Goal: Task Accomplishment & Management: Manage account settings

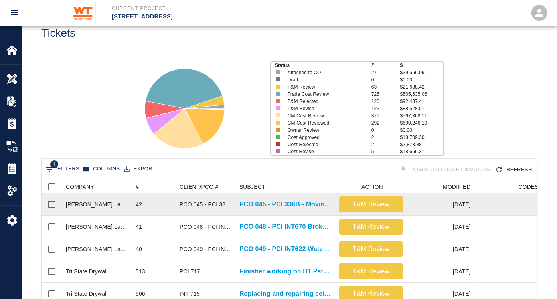
scroll to position [89, 0]
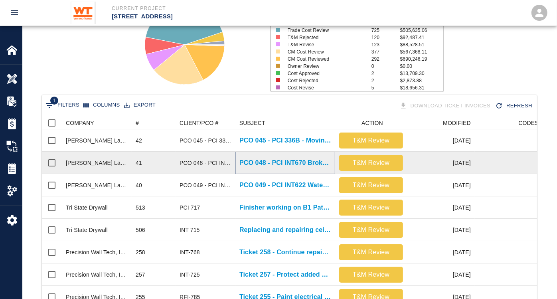
click at [309, 162] on p "PCO 048 - PCI INT670 Broken Pavers by other trades Part 2" at bounding box center [285, 163] width 92 height 10
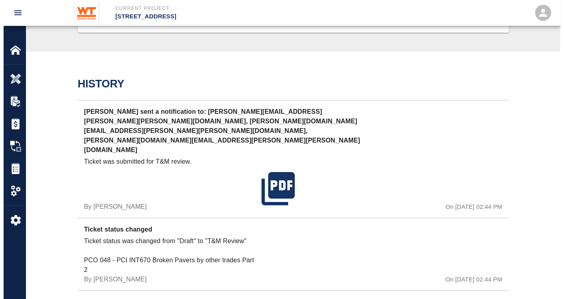
scroll to position [588, 0]
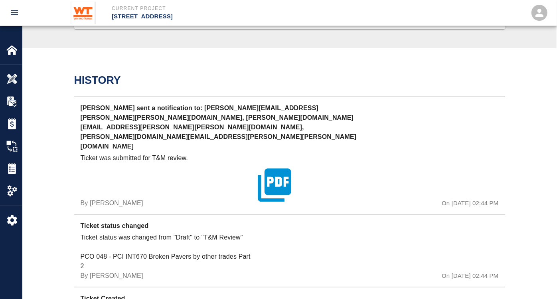
click at [276, 165] on icon "button" at bounding box center [275, 185] width 40 height 40
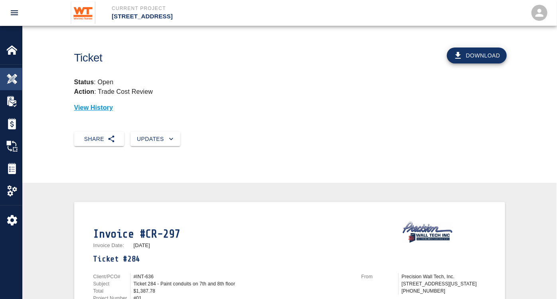
click at [13, 78] on img at bounding box center [11, 78] width 11 height 11
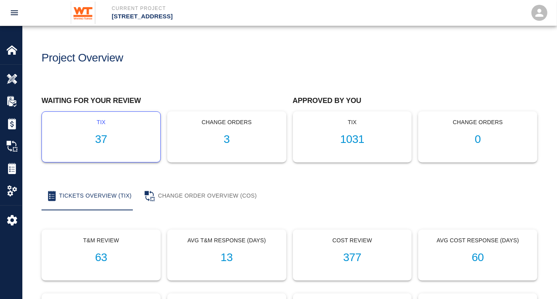
click at [109, 146] on div "tix 37" at bounding box center [101, 137] width 118 height 50
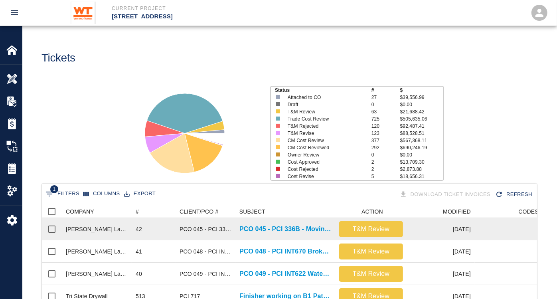
scroll to position [44, 0]
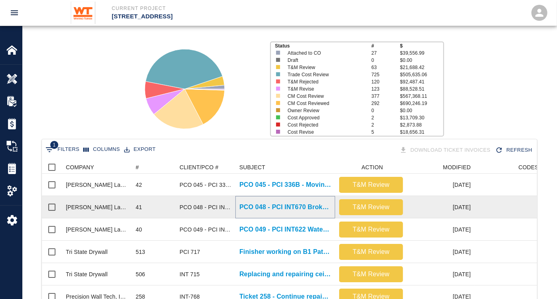
click at [304, 204] on p "PCO 048 - PCI INT670 Broken Pavers by other trades Part 2" at bounding box center [285, 207] width 92 height 10
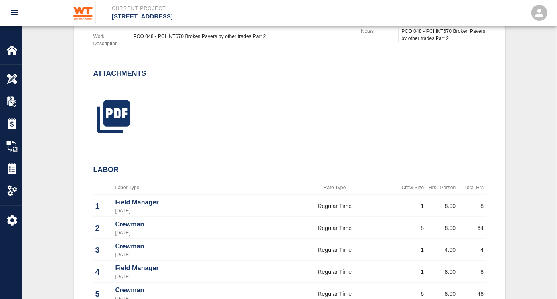
scroll to position [354, 0]
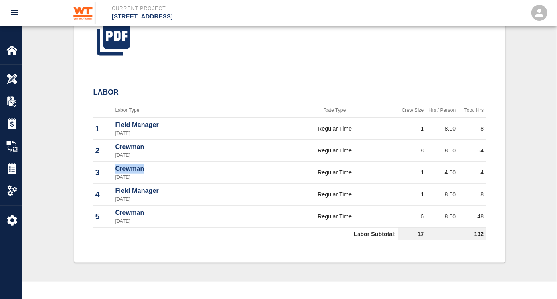
drag, startPoint x: 147, startPoint y: 168, endPoint x: 113, endPoint y: 168, distance: 33.5
click at [113, 168] on td "Crewman 09/04/2025" at bounding box center [192, 173] width 158 height 22
drag, startPoint x: 113, startPoint y: 168, endPoint x: 228, endPoint y: 144, distance: 116.9
click at [228, 144] on p "Crewman" at bounding box center [192, 147] width 154 height 10
drag, startPoint x: 150, startPoint y: 148, endPoint x: 114, endPoint y: 146, distance: 36.8
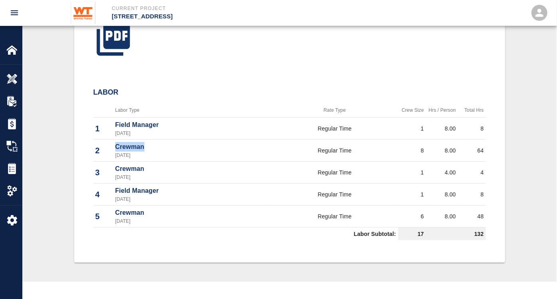
click at [114, 146] on td "Crewman 09/04/2025" at bounding box center [192, 151] width 158 height 22
drag, startPoint x: 114, startPoint y: 146, endPoint x: 203, endPoint y: 152, distance: 89.6
click at [203, 152] on p "[DATE]" at bounding box center [192, 155] width 154 height 7
drag, startPoint x: 180, startPoint y: 150, endPoint x: 112, endPoint y: 144, distance: 68.5
click at [112, 144] on tr "2 Crewman 09/04/2025 Regular Time 8 8.00 64" at bounding box center [289, 151] width 393 height 22
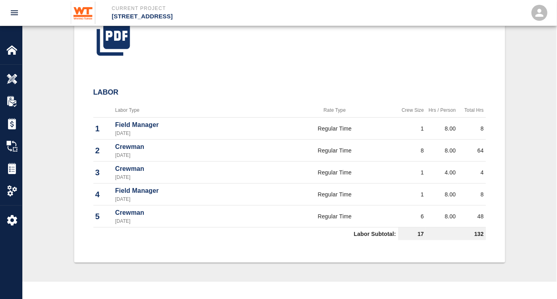
drag, startPoint x: 112, startPoint y: 144, endPoint x: 180, endPoint y: 153, distance: 68.8
click at [180, 153] on p "[DATE]" at bounding box center [192, 155] width 154 height 7
click at [166, 147] on p "Crewman" at bounding box center [192, 147] width 154 height 10
drag, startPoint x: 158, startPoint y: 153, endPoint x: 108, endPoint y: 144, distance: 51.0
click at [108, 144] on tr "2 Crewman 09/04/2025 Regular Time 8 8.00 64" at bounding box center [289, 151] width 393 height 22
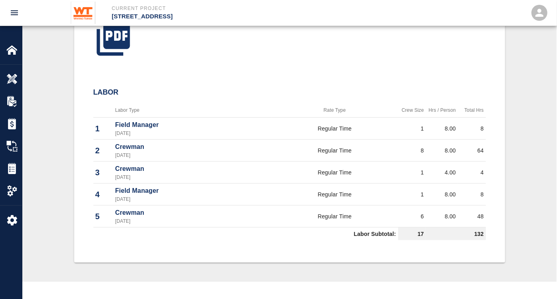
drag, startPoint x: 108, startPoint y: 144, endPoint x: 187, endPoint y: 150, distance: 79.6
click at [187, 152] on p "[DATE]" at bounding box center [192, 155] width 154 height 7
click at [156, 156] on p "[DATE]" at bounding box center [192, 155] width 154 height 7
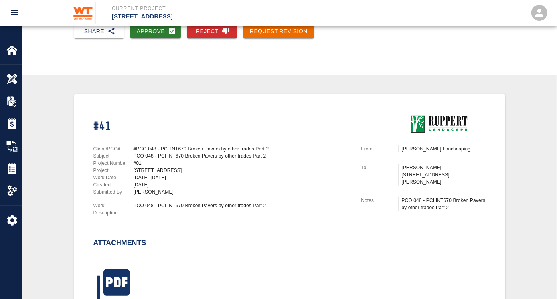
scroll to position [0, 0]
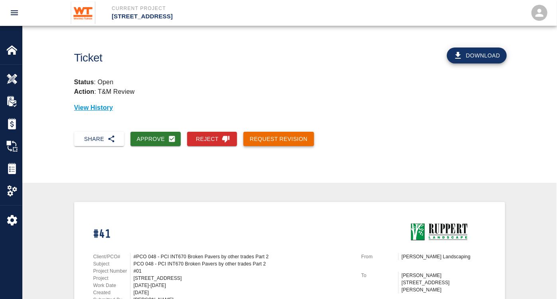
click at [270, 136] on button "Request Revision" at bounding box center [278, 139] width 71 height 15
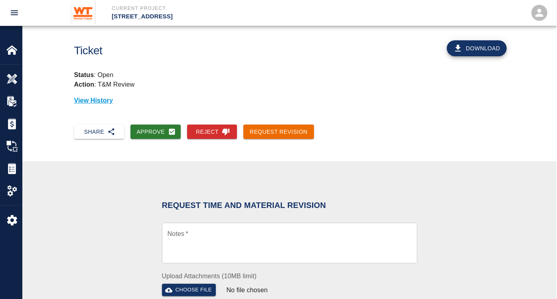
scroll to position [133, 0]
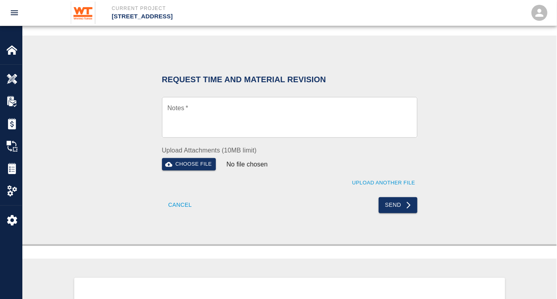
click at [225, 104] on textarea "Notes   *" at bounding box center [290, 118] width 244 height 28
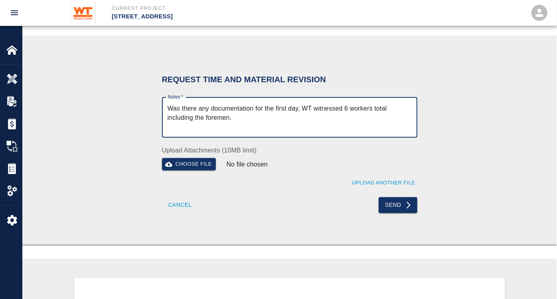
click at [300, 106] on textarea "Was there any documentation for the first day, WT witnessed 6 workers total inc…" at bounding box center [290, 118] width 244 height 28
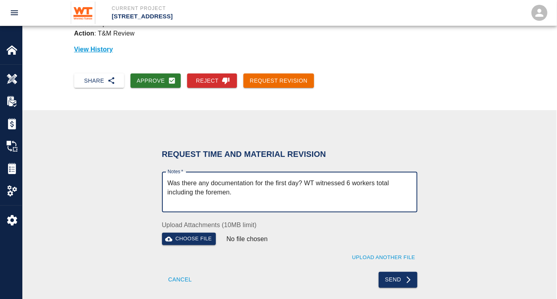
scroll to position [89, 0]
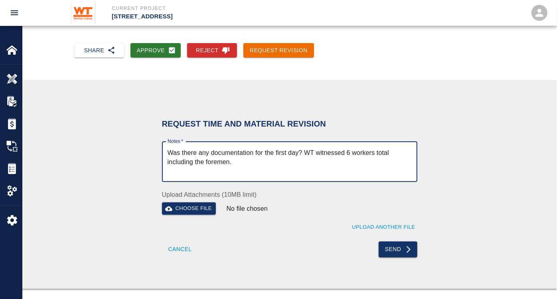
click at [298, 153] on textarea "Was there any documentation for the first day? WT witnessed 6 workers total inc…" at bounding box center [290, 162] width 244 height 28
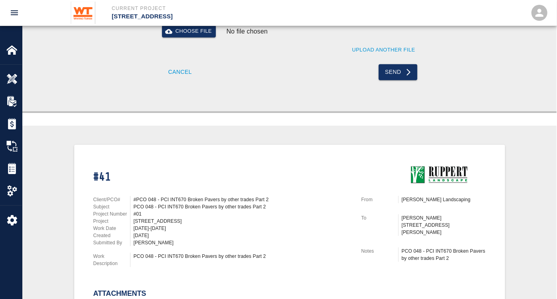
scroll to position [133, 0]
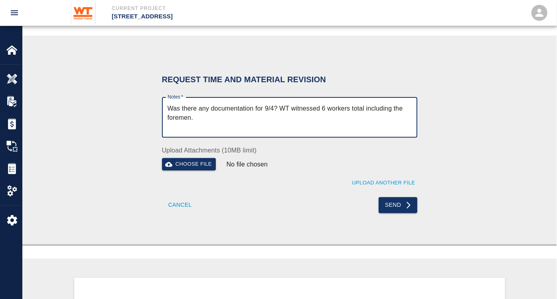
click at [208, 108] on textarea "Was there any documentation for 9/4? WT witnessed 6 workers total including the…" at bounding box center [290, 118] width 244 height 28
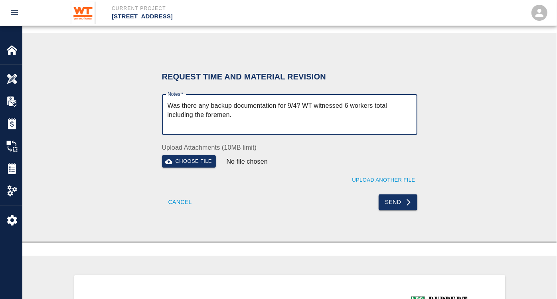
scroll to position [89, 0]
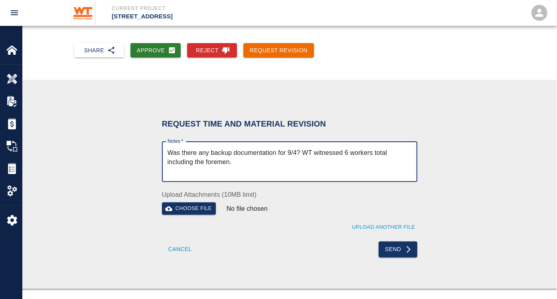
click at [320, 158] on textarea "Was there any backup documentation for 9/4? WT witnessed 6 workers total includ…" at bounding box center [290, 162] width 244 height 28
click at [295, 160] on textarea "Was there any backup documentation for 9/4? WT witnessed 6 workers total includ…" at bounding box center [290, 162] width 244 height 28
click at [311, 160] on textarea "Was there any backup documentation for 9/4? WT witnessed 6 workers total includ…" at bounding box center [290, 162] width 244 height 28
type textarea "Was there any backup documentation for 9/4? WT witnessed 6 workers total includ…"
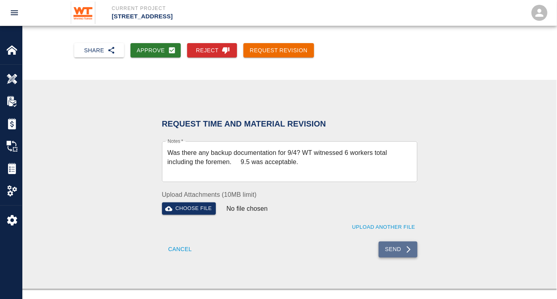
click at [401, 246] on button "Send" at bounding box center [398, 249] width 39 height 16
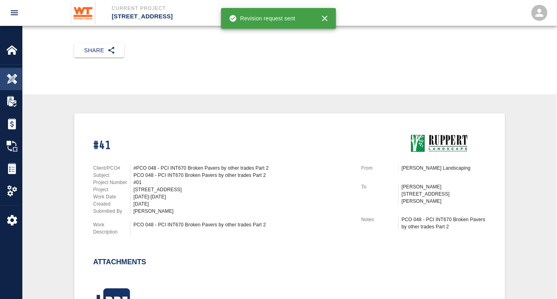
click at [20, 77] on div at bounding box center [17, 78] width 22 height 11
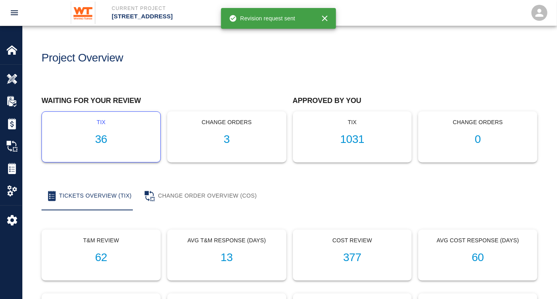
click at [99, 133] on h1 "36" at bounding box center [101, 139] width 106 height 13
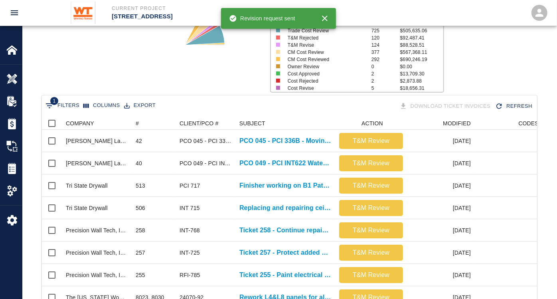
scroll to position [89, 0]
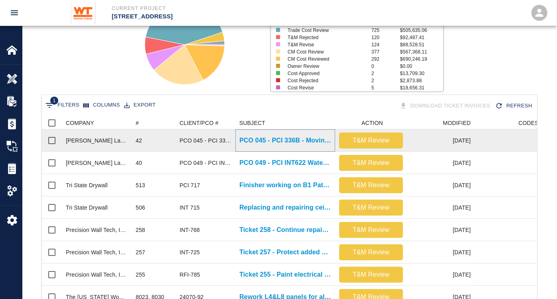
click at [309, 138] on p "PCO 045 - PCI 336B - Moving Steel Road Plates Cancellation" at bounding box center [285, 141] width 92 height 10
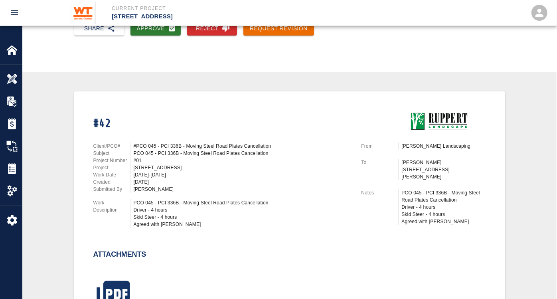
scroll to position [44, 0]
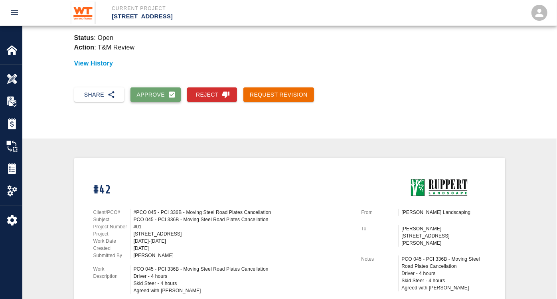
click at [155, 93] on button "Approve" at bounding box center [155, 94] width 51 height 15
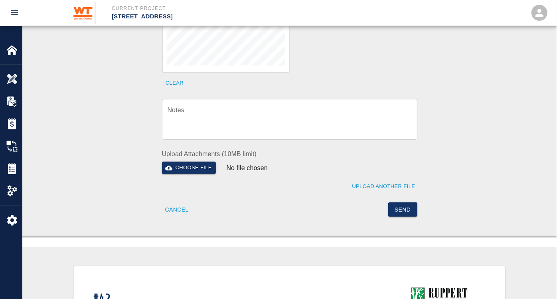
scroll to position [266, 0]
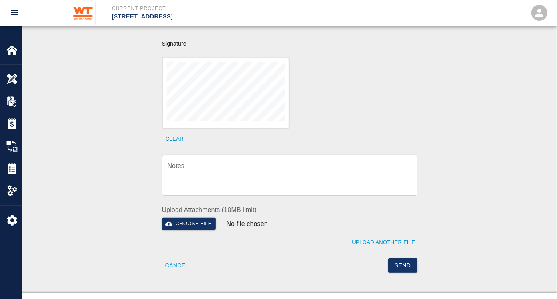
click at [302, 162] on textarea "Notes" at bounding box center [290, 176] width 244 height 28
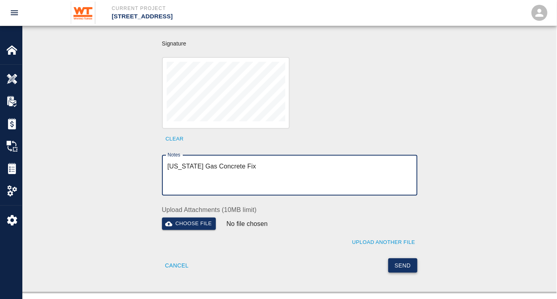
type textarea "Washington Gas Concrete Fix"
click at [403, 258] on button "Send" at bounding box center [402, 265] width 29 height 15
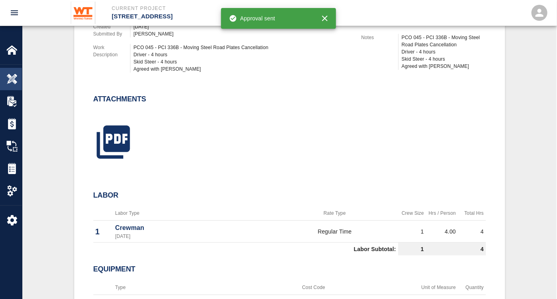
click at [10, 79] on img at bounding box center [11, 78] width 11 height 11
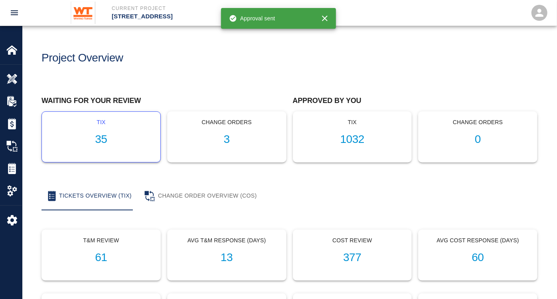
click at [103, 136] on h1 "35" at bounding box center [101, 139] width 106 height 13
